Goal: Use online tool/utility: Utilize a website feature to perform a specific function

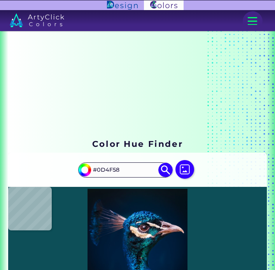
scroll to position [130, 0]
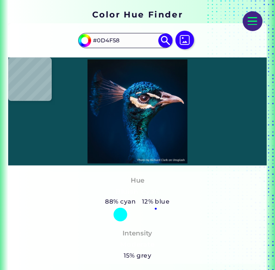
type input "#024451"
type input "#1a727f"
type input "#1A727F"
type input "#0a4e4e"
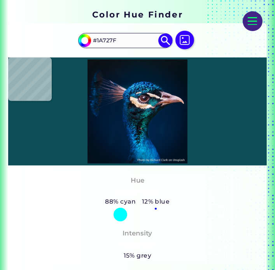
type input "#0A4E4E"
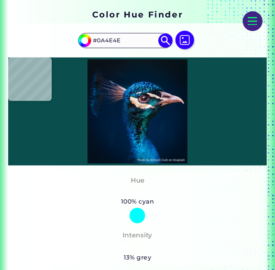
type input "#073947"
type input "#002e35"
type input "#002E35"
type input "#095454"
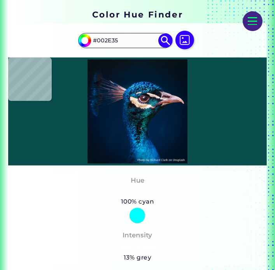
type input "#095454"
type input "#0c3c3e"
type input "#0C3C3E"
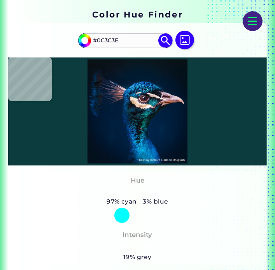
type input "#0a1514"
type input "#0A1514"
type input "#050d0d"
type input "#050D0D"
type input "#101217"
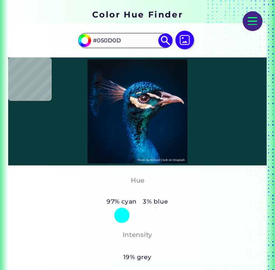
type input "#101217"
type input "#091c1c"
type input "#091C1C"
type input "#061f1c"
type input "#061F1C"
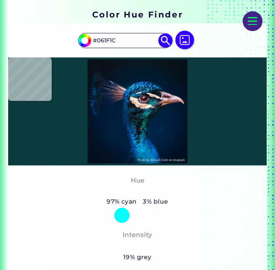
type input "#053130"
type input "#105553"
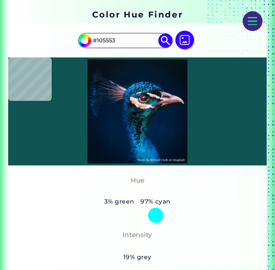
type input "#002b30"
type input "#002B30"
type input "#002f37"
type input "#002F37"
type input "#04473a"
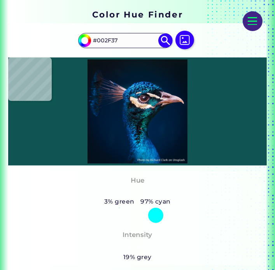
type input "#04473A"
type input "#0f7960"
type input "#0F7960"
type input "#197c6e"
type input "#197C6E"
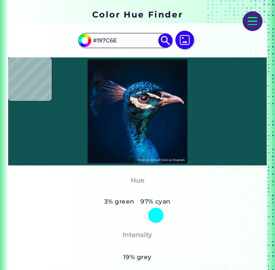
type input "#06646f"
type input "#06646F"
type input "#04737a"
type input "#04737A"
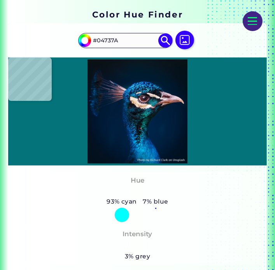
type input "#004547"
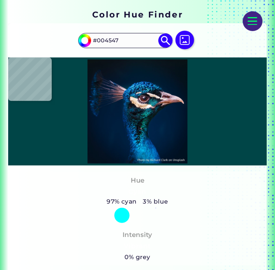
type input "#004947"
type input "#0b7f6b"
type input "#0B7F6B"
type input "#029a6e"
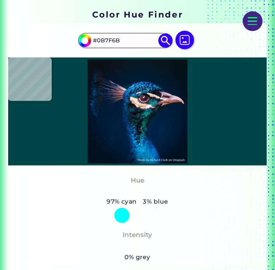
type input "#029A6E"
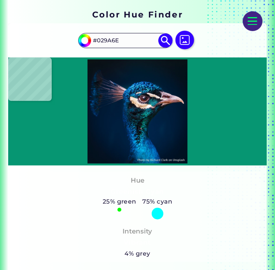
type input "#069672"
type input "#0a5b50"
type input "#0A5B50"
type input "#576b77"
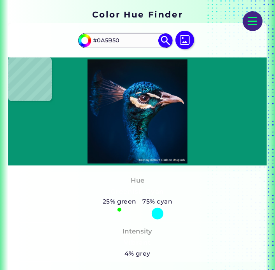
type input "#576B77"
type input "#655971"
type input "#504256"
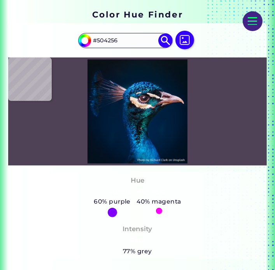
type input "#0b1d27"
type input "#0B1D27"
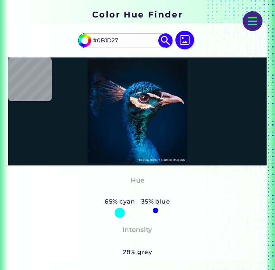
type input "#030c13"
type input "#030C13"
type input "#000106"
type input "#00050c"
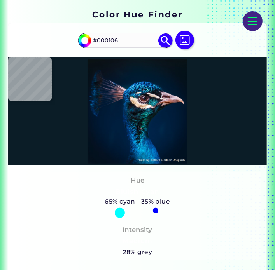
type input "#00050C"
type input "#0d1720"
type input "#0D1720"
type input "#06131c"
type input "#06131C"
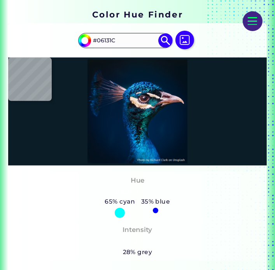
type input "#000308"
type input "#010e12"
type input "#010E12"
type input "#040a10"
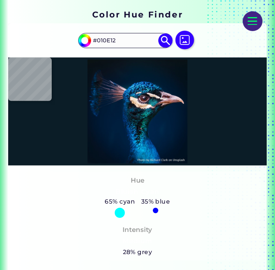
type input "#040A10"
type input "#072029"
type input "#0e3341"
type input "#0E3341"
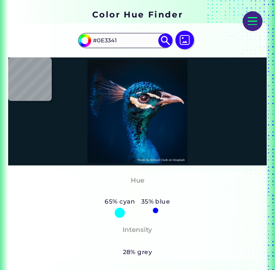
type input "#001018"
type input "#092b2e"
type input "#092B2E"
type input "#001620"
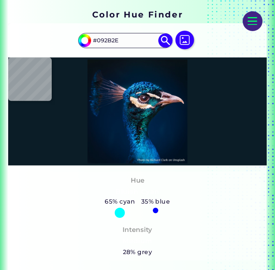
type input "#001620"
type input "#06272f"
type input "#06272F"
type input "#08252f"
type input "#08252F"
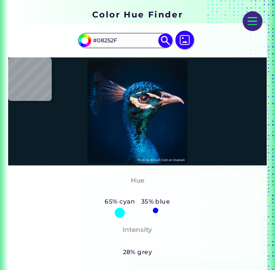
type input "#081b2a"
type input "#081B2A"
type input "#0e1d1f"
type input "#0E1D1F"
type input "#001f26"
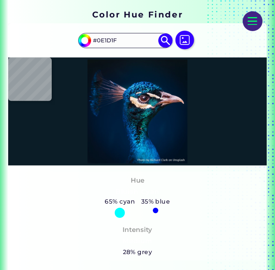
type input "#001F26"
type input "#001320"
type input "#116871"
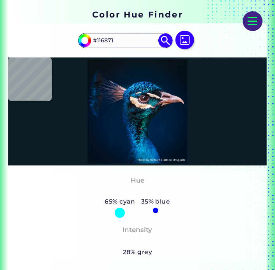
type input "#002b37"
type input "#002B37"
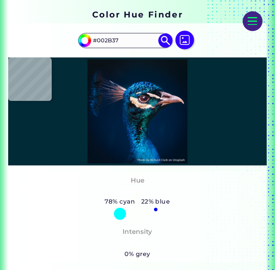
type input "#072336"
type input "#081119"
type input "#0a131b"
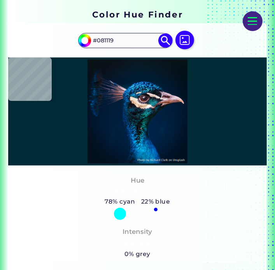
type input "#0A131B"
type input "#0b1d21"
type input "#0B1D21"
type input "#131d23"
type input "#131D23"
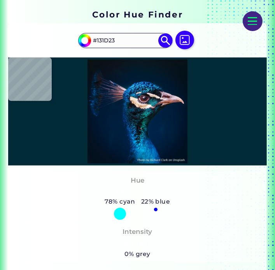
type input "#11161c"
type input "#11161C"
type input "#12161b"
type input "#12161B"
type input "#16141a"
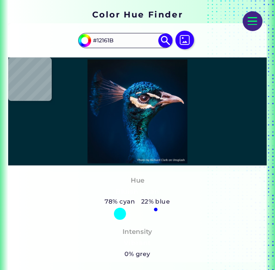
type input "#16141A"
type input "#181821"
type input "#062f41"
type input "#062F41"
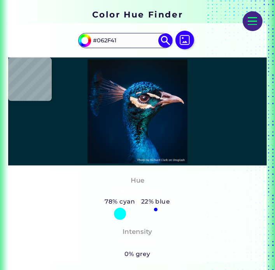
type input "#203240"
type input "#1e2128"
type input "#1E2128"
type input "#0b0912"
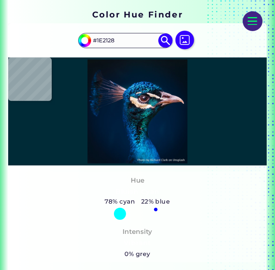
type input "#0B0912"
type input "#000008"
type input "#07070d"
type input "#07070D"
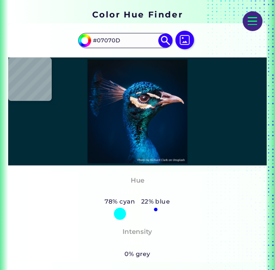
type input "#03070b"
type input "#03070B"
type input "#06090e"
type input "#06090E"
type input "#0e1015"
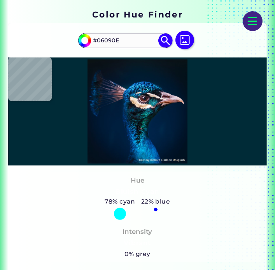
type input "#0E1015"
type input "#02080e"
type input "#02080E"
type input "#09171d"
type input "#09171D"
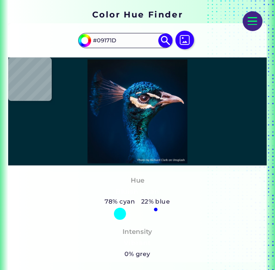
type input "#031e2b"
type input "#031E2B"
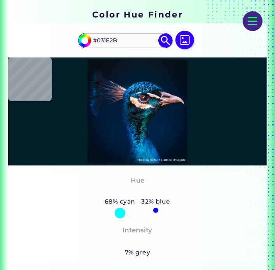
type input "#05233e"
type input "#05233E"
type input "#0c2138"
type input "#0C2138"
type input "#0f2132"
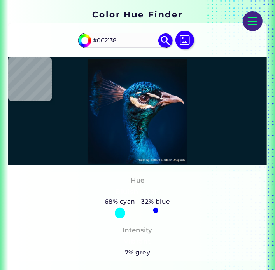
type input "#0F2132"
type input "#11131e"
type input "#11131E"
type input "#081823"
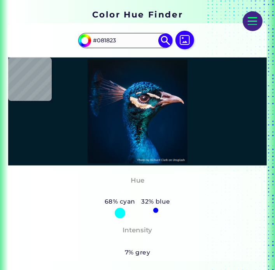
type input "#071722"
type input "#0e2d40"
type input "#0E2D40"
type input "#11272f"
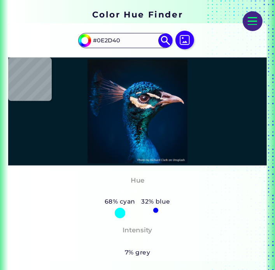
type input "#11272F"
type input "#482c24"
type input "#482C24"
type input "#403234"
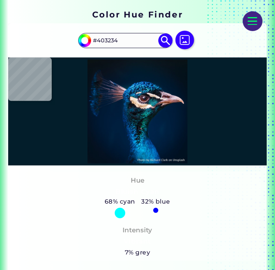
type input "#b08872"
type input "#B08872"
type input "#c49979"
type input "#C49979"
type input "#5f361d"
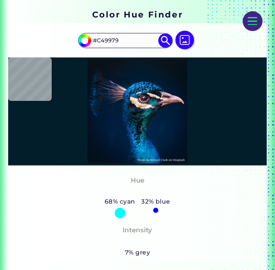
type input "#5F361D"
type input "#b68960"
type input "#B68960"
type input "#d5a882"
type input "#D5A882"
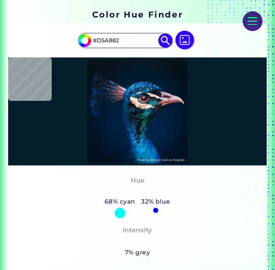
type input "#bc926f"
type input "#BC926F"
type input "#e0bda9"
type input "#E0BDA9"
type input "#f1cfb6"
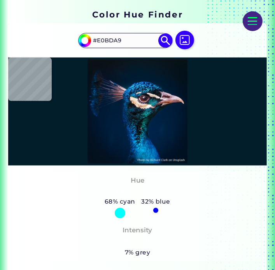
type input "#F1CFB6"
type input "#e8c6ab"
type input "#E8C6AB"
type input "#e2bda2"
type input "#E2BDA2"
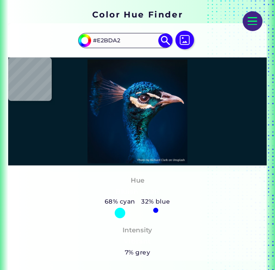
type input "#deb69b"
type input "#DEB69B"
type input "#e1b89a"
type input "#E1B89A"
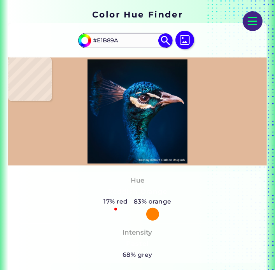
type input "#e5c2a3"
type input "#E5C2A3"
type input "#f0cca8"
type input "#F0CCA8"
type input "#d2aa87"
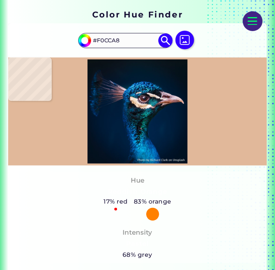
type input "#D2AA87"
type input "#f4d0b3"
type input "#F4D0B3"
type input "#efd1b5"
type input "#EFD1B5"
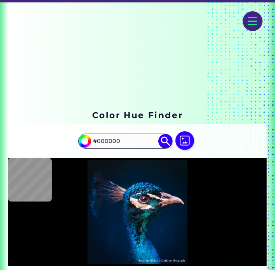
scroll to position [0, 0]
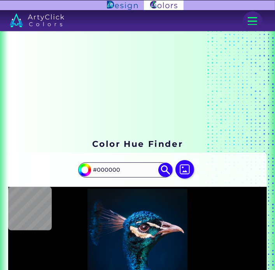
drag, startPoint x: 255, startPoint y: 13, endPoint x: 253, endPoint y: 19, distance: 5.8
click at [255, 13] on div at bounding box center [253, 21] width 20 height 20
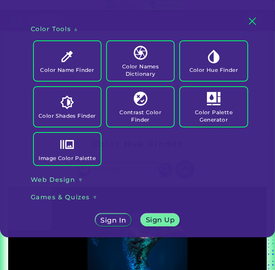
click at [84, 152] on link "Image Color Palette" at bounding box center [67, 149] width 73 height 39
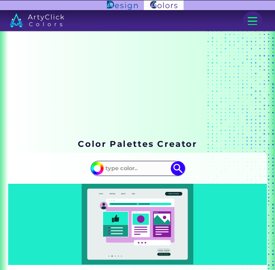
scroll to position [195, 0]
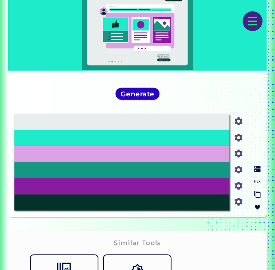
click at [142, 93] on h5 "Generate" at bounding box center [138, 94] width 34 height 7
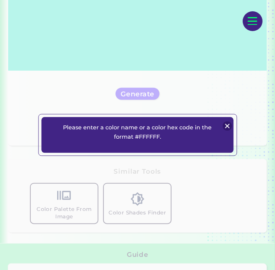
click at [231, 125] on img at bounding box center [227, 126] width 9 height 9
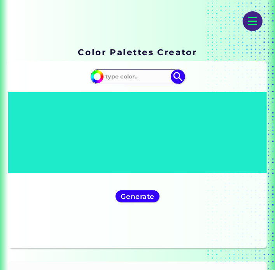
scroll to position [130, 0]
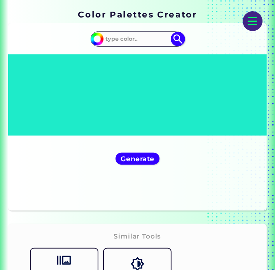
click at [140, 112] on icon at bounding box center [152, 113] width 37 height 5
click at [116, 39] on input at bounding box center [138, 39] width 70 height 13
click at [252, 23] on div at bounding box center [253, 21] width 20 height 20
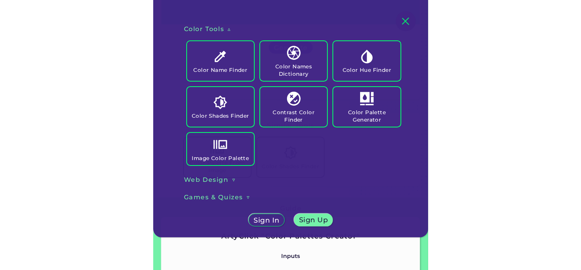
scroll to position [259, 0]
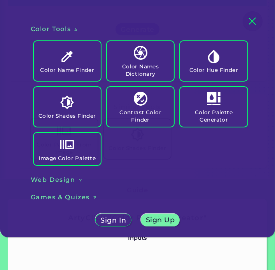
click at [61, 28] on h3 "Color Tools" at bounding box center [51, 29] width 40 height 9
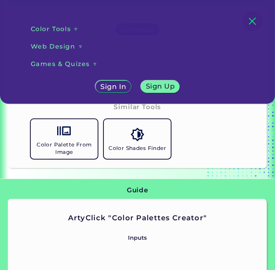
click at [67, 44] on h3 "Web Design" at bounding box center [53, 46] width 45 height 9
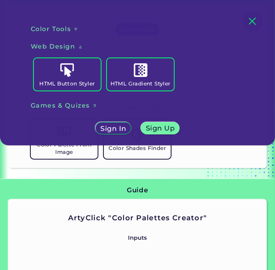
click at [67, 46] on h3 "Web Design" at bounding box center [53, 46] width 45 height 9
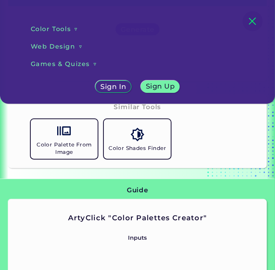
click at [73, 63] on h3 "Games & Quizes" at bounding box center [60, 64] width 59 height 9
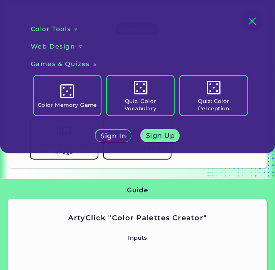
click at [75, 65] on h3 "Games & Quizes" at bounding box center [60, 64] width 59 height 9
